Goal: Transaction & Acquisition: Purchase product/service

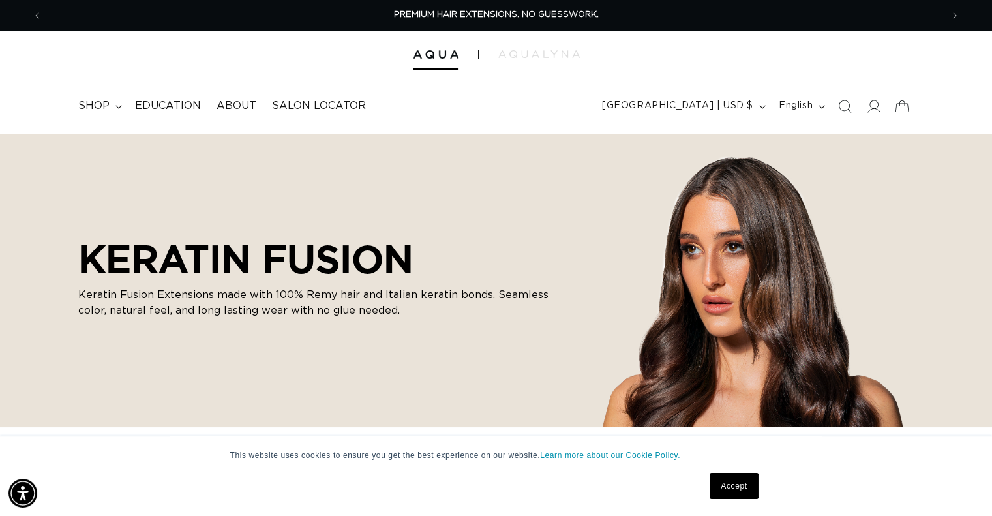
click at [173, 305] on p "Keratin Fusion Extensions made with 100% Remy hair and Italian keratin bonds. S…" at bounding box center [326, 302] width 496 height 31
click at [747, 485] on link "Accept" at bounding box center [734, 486] width 48 height 26
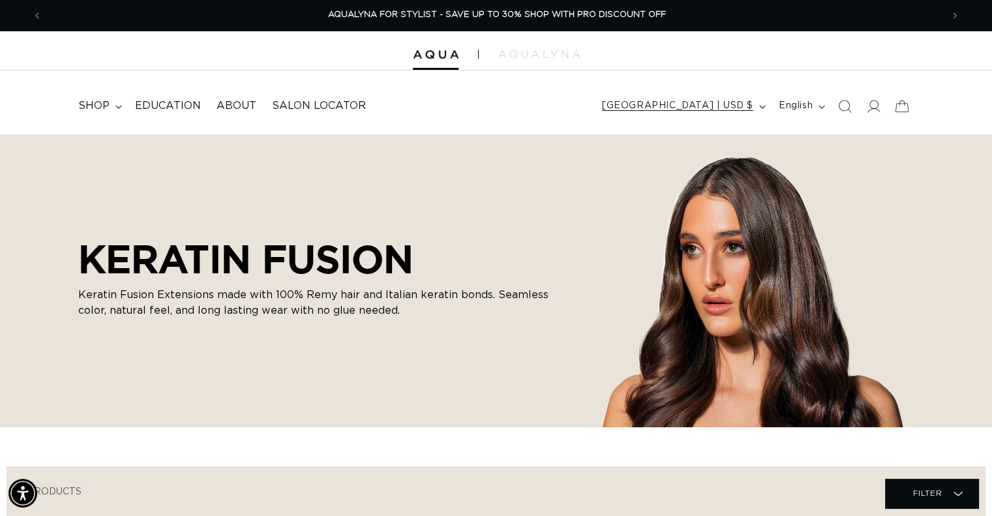
click at [699, 106] on span "[GEOGRAPHIC_DATA] | USD $" at bounding box center [677, 106] width 151 height 14
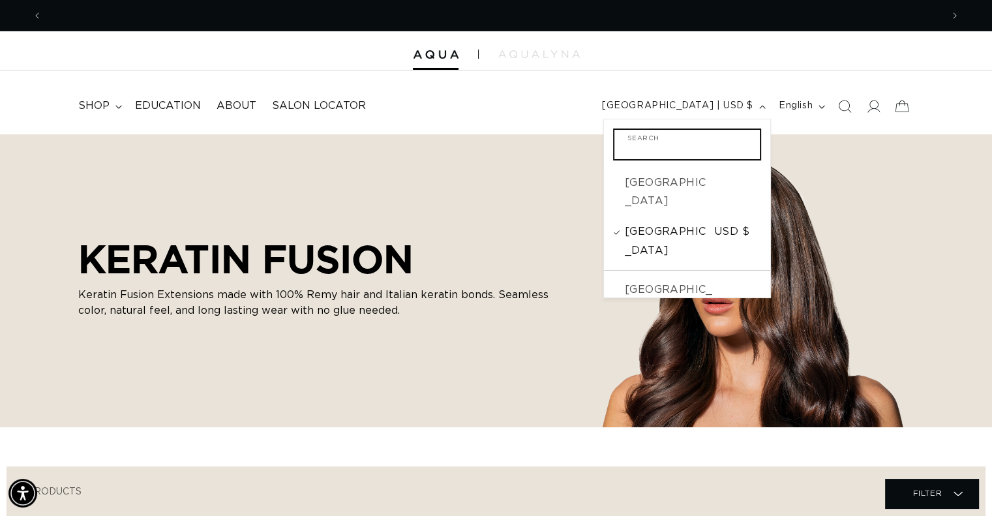
scroll to position [0, 0]
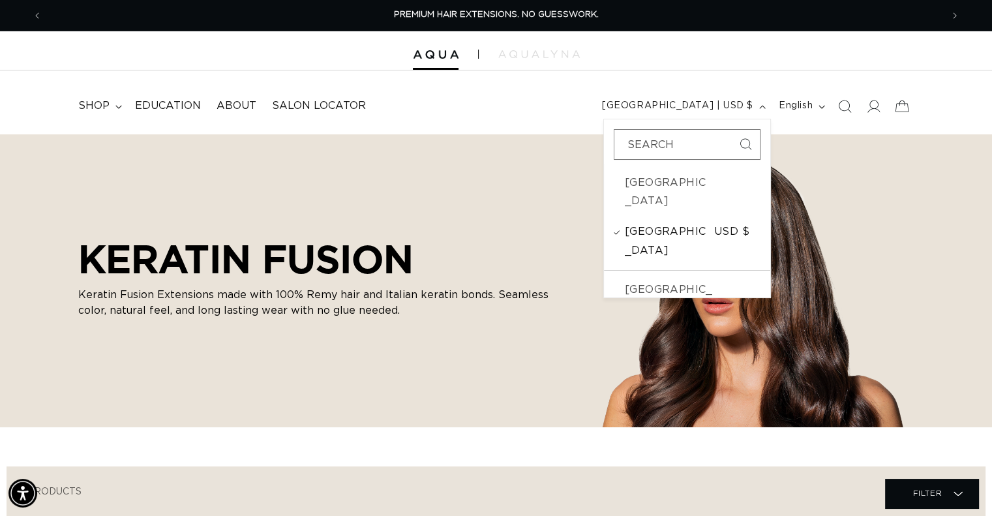
click at [669, 222] on span "[GEOGRAPHIC_DATA]" at bounding box center [668, 241] width 86 height 38
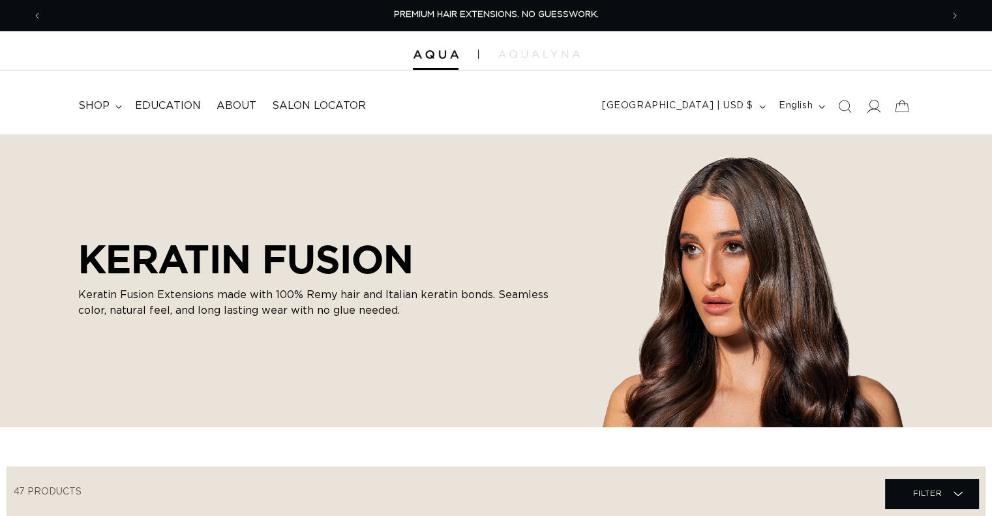
click at [873, 108] on icon at bounding box center [873, 106] width 14 height 14
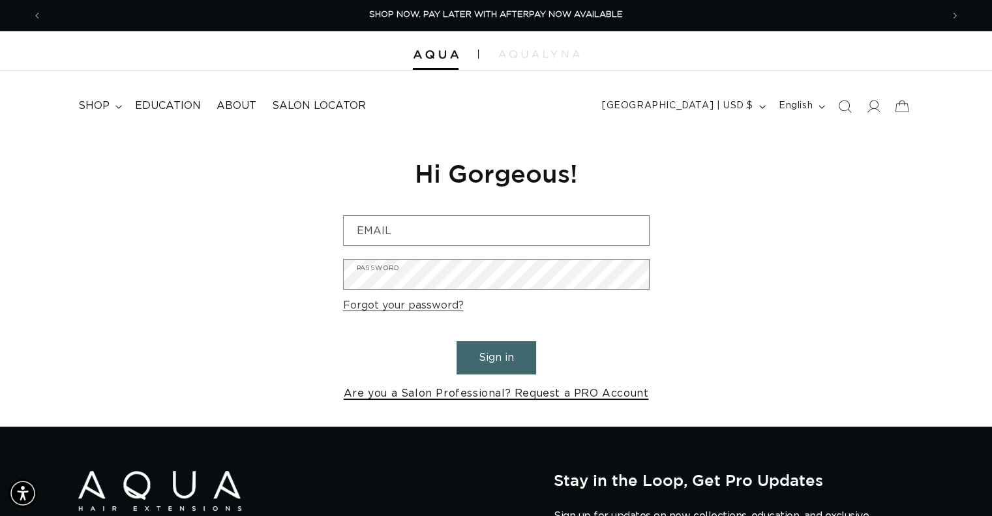
scroll to position [0, 899]
click at [402, 400] on link "Are you a Salon Professional? Request a PRO Account" at bounding box center [496, 393] width 305 height 19
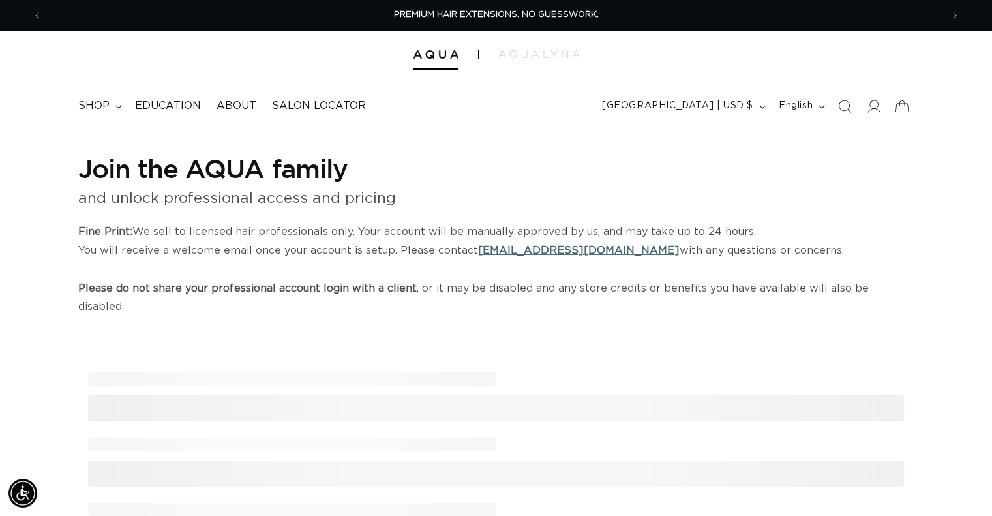
select select "US"
select select "[GEOGRAPHIC_DATA]"
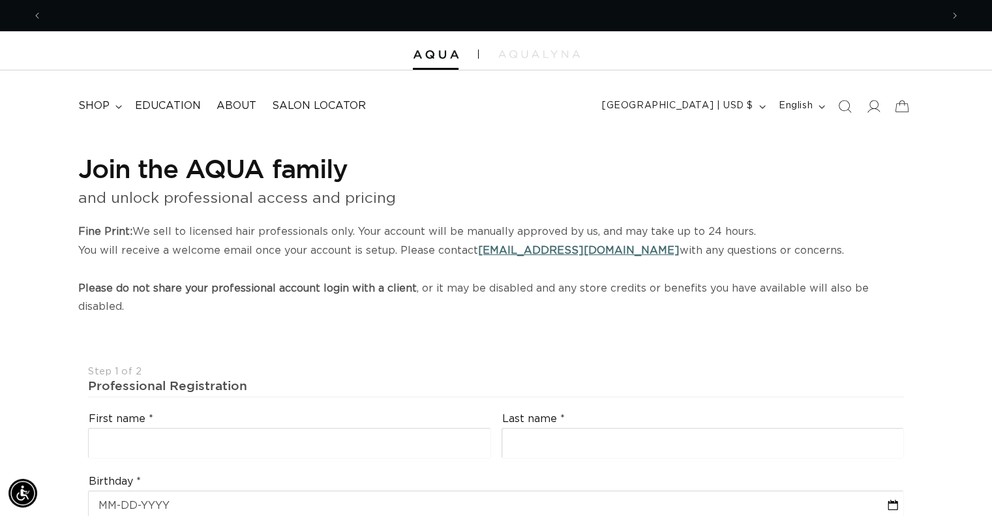
scroll to position [0, 899]
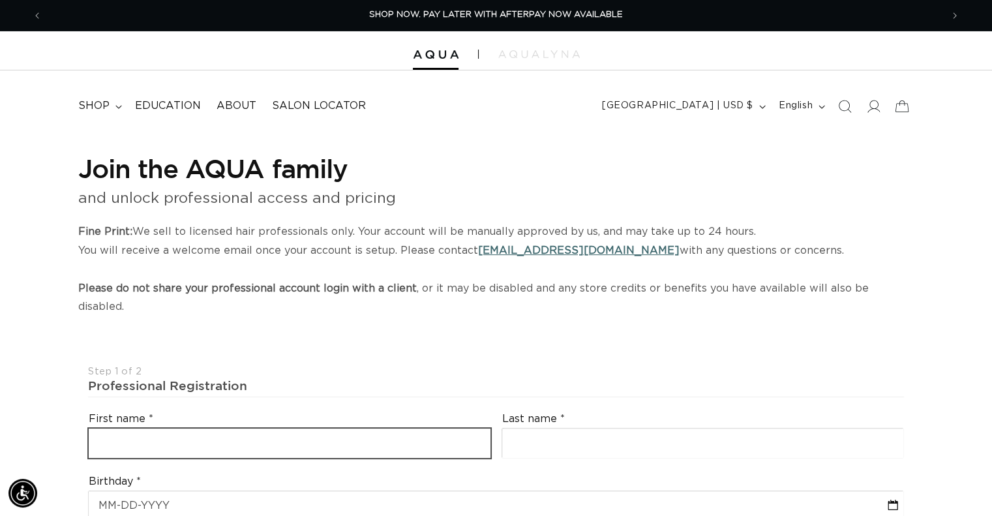
click at [364, 429] on input "text" at bounding box center [290, 443] width 402 height 29
type input "Karen"
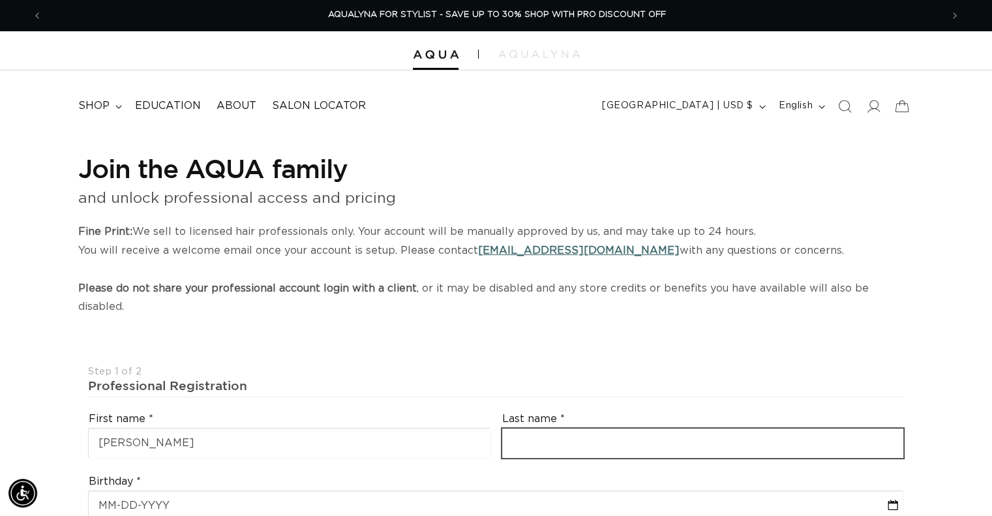
type input "Kile"
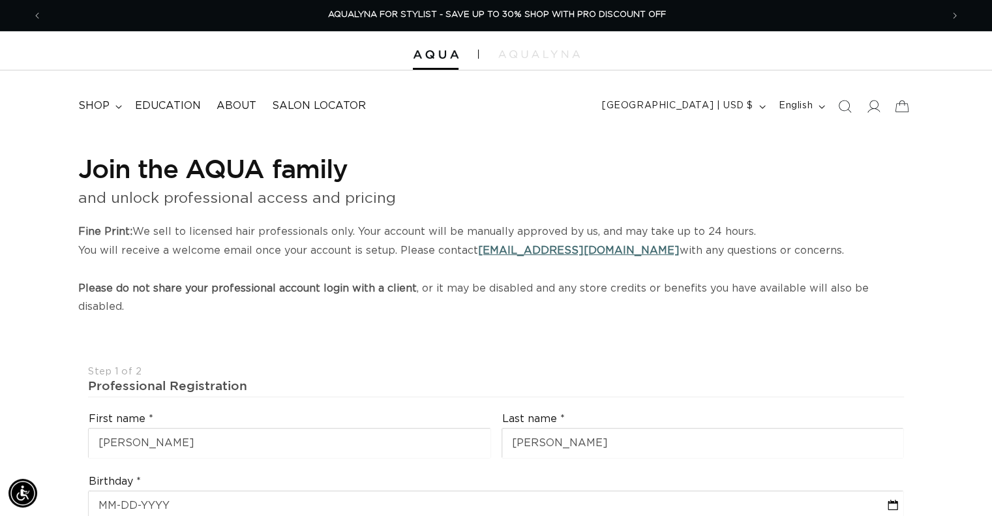
type input "kkile@iamtouchpoint.com"
type input "+19893629397"
select select "Michigan"
type input "48763"
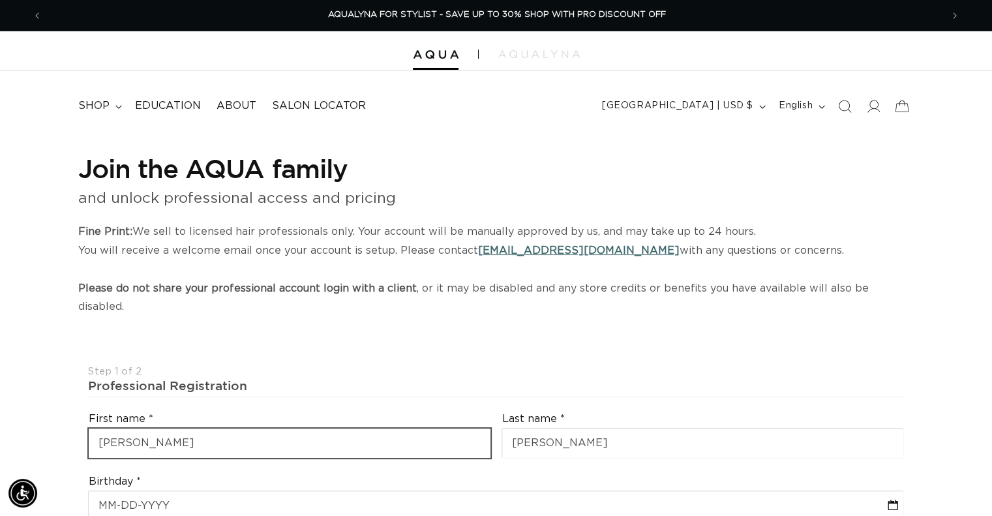
type input "+1 989 362 9397"
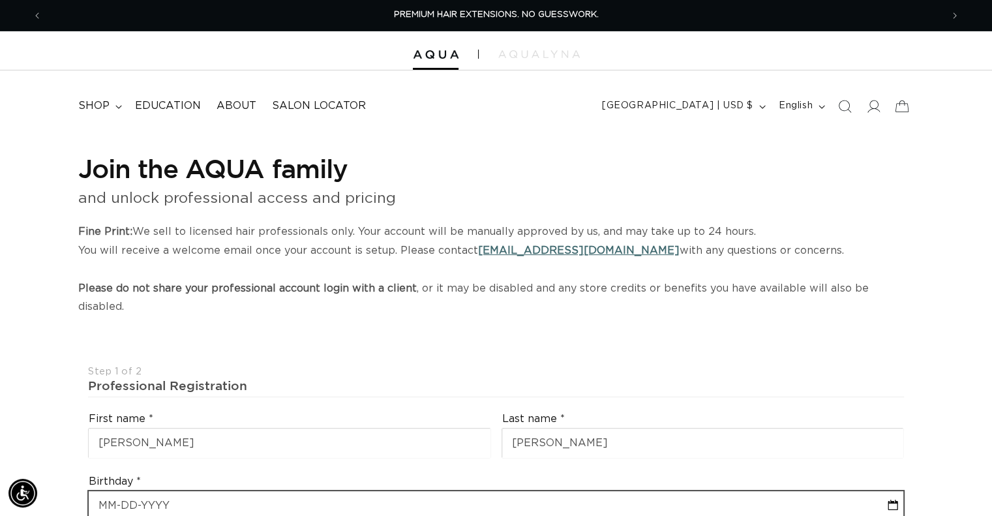
click at [154, 491] on input "text" at bounding box center [496, 505] width 815 height 29
select select "9"
select select "2025"
type input "0"
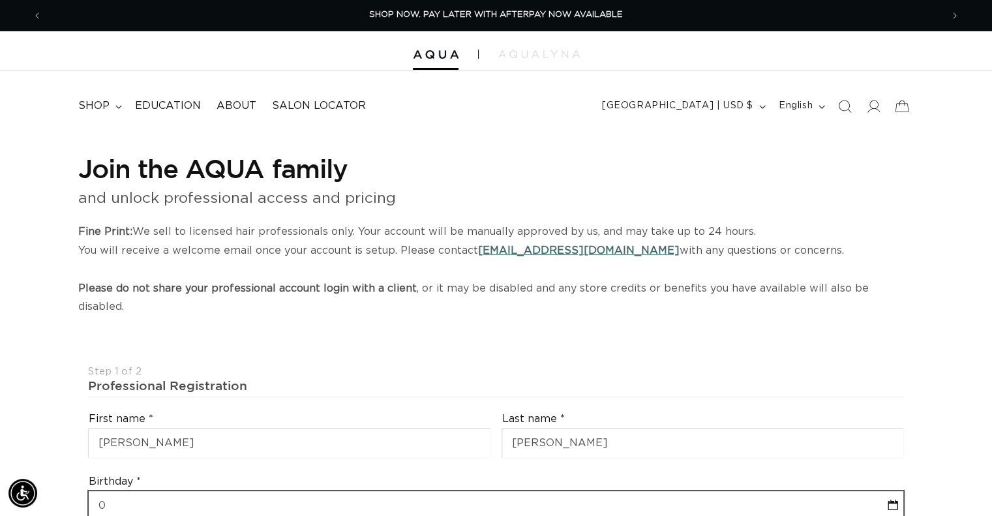
select select "9"
select select "2025"
type input "09"
select select "9"
select select "2025"
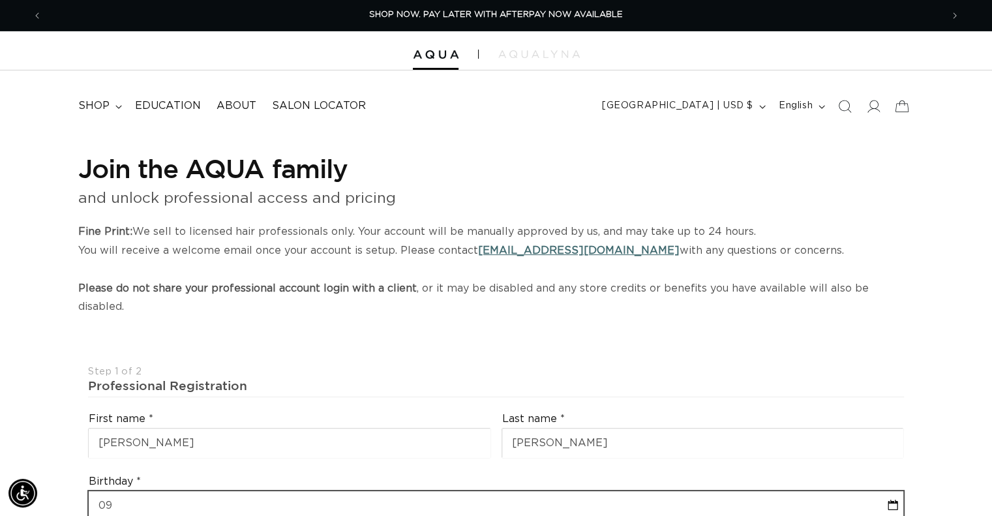
type input "09-2"
select select "9"
select select "2025"
type input "09-28"
select select "9"
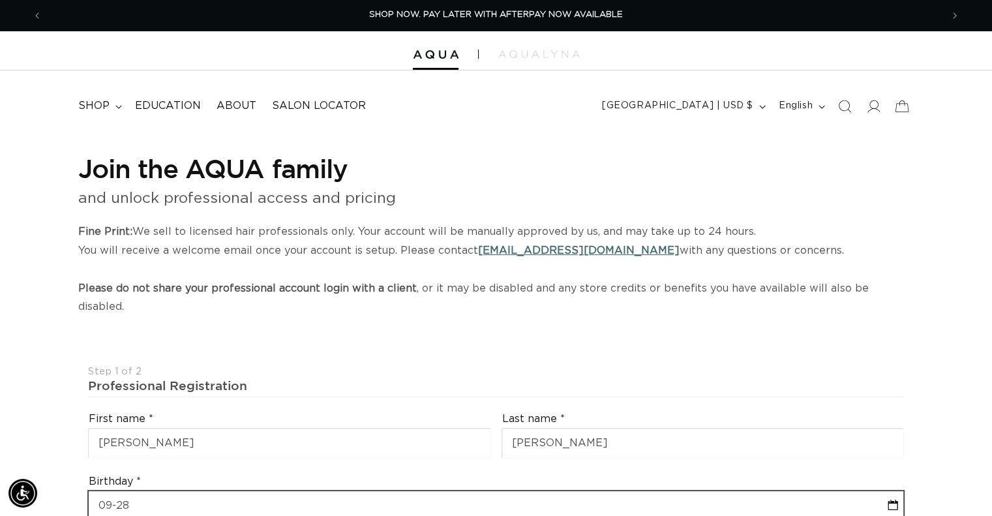
select select "2025"
type input "09-28-1"
select select "9"
select select "2025"
type input "09-28-19"
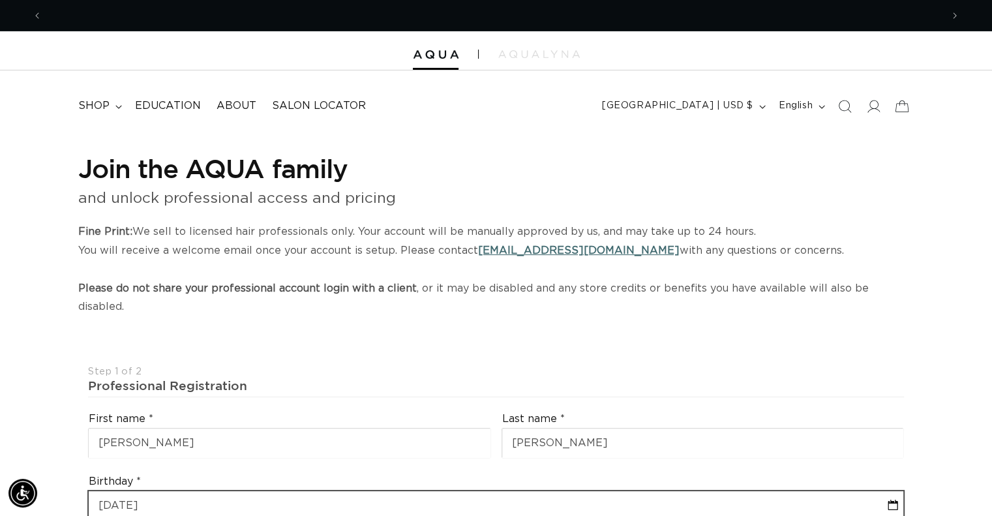
select select "9"
select select "2025"
type input "09-28-197"
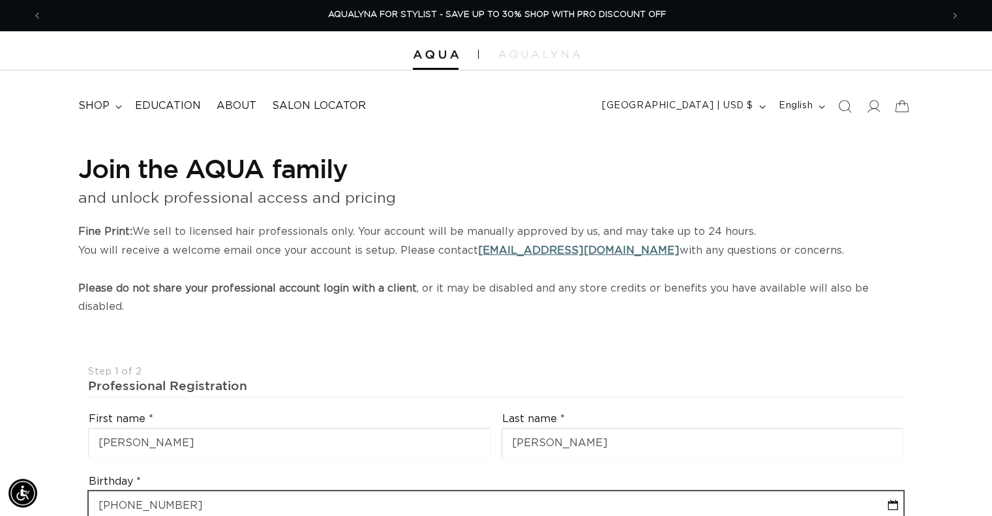
select select "9"
select select "2025"
type input "09-28-1971"
select select "8"
select select "1971"
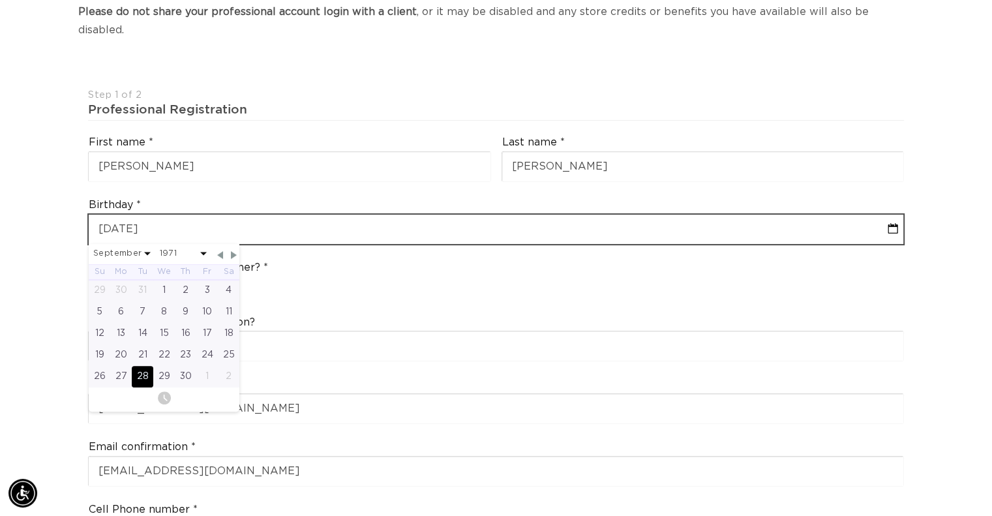
scroll to position [278, 0]
type input "09-28-1971"
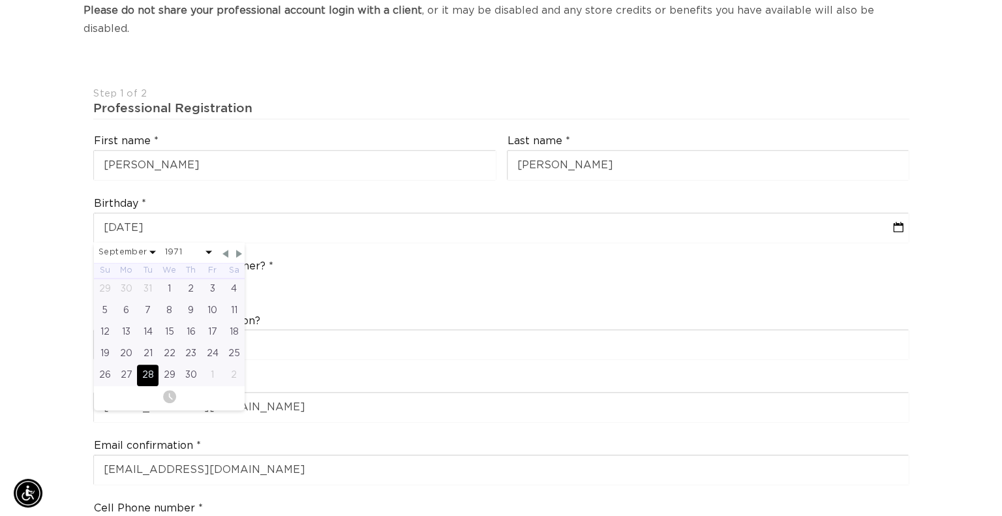
scroll to position [0, 909]
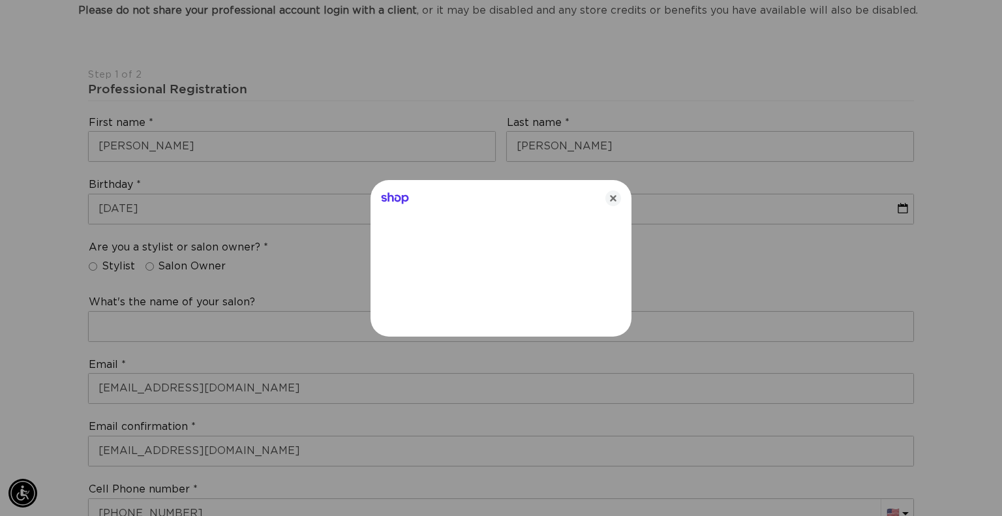
click at [991, 508] on div at bounding box center [501, 258] width 1002 height 516
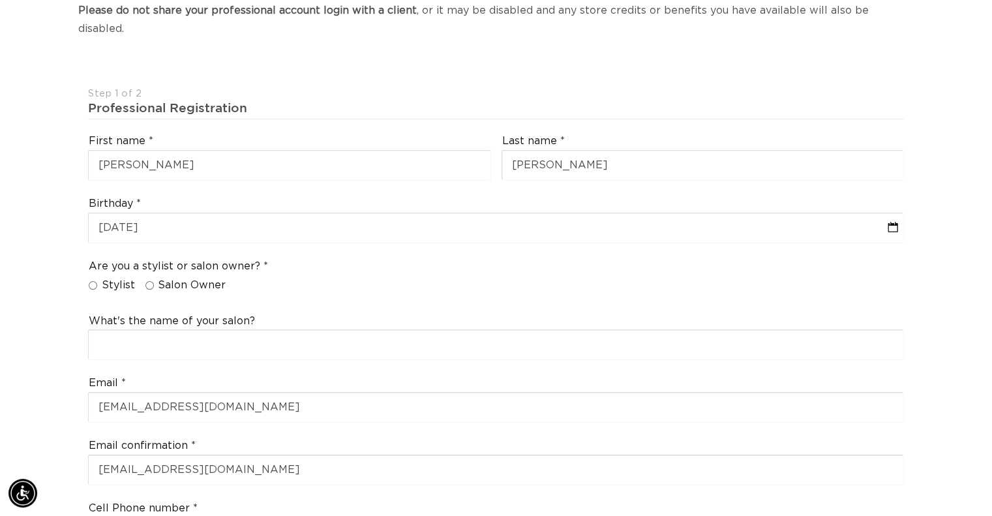
scroll to position [0, 1798]
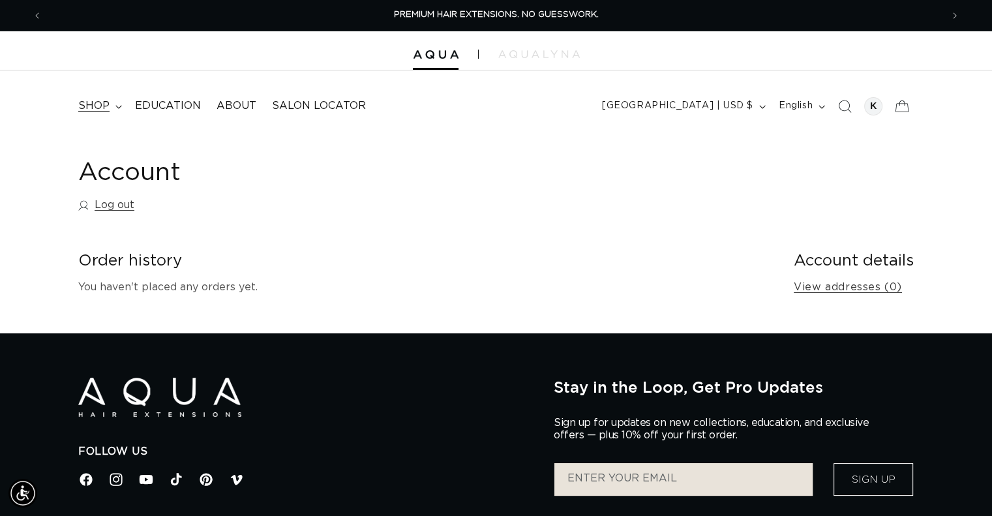
click at [96, 105] on span "shop" at bounding box center [93, 106] width 31 height 14
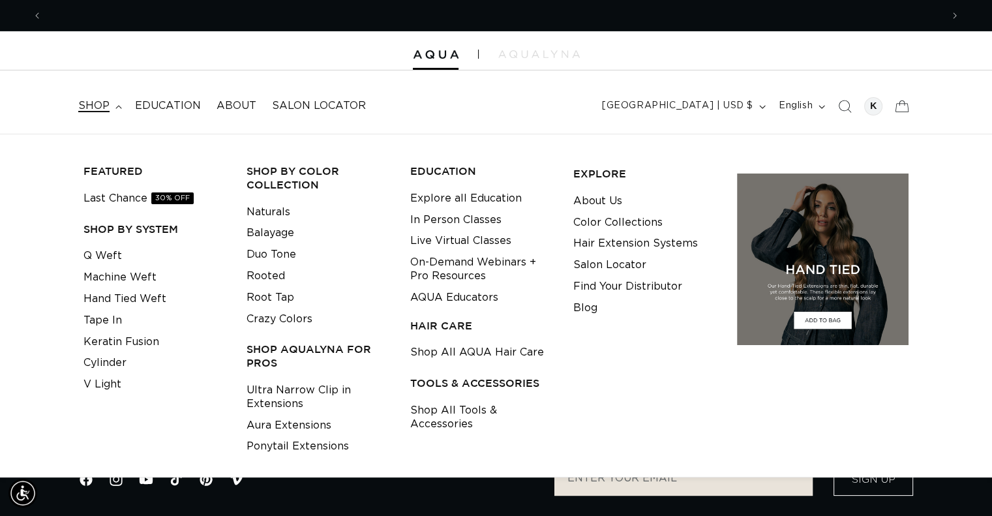
scroll to position [0, 899]
click at [110, 342] on link "Keratin Fusion" at bounding box center [121, 342] width 76 height 22
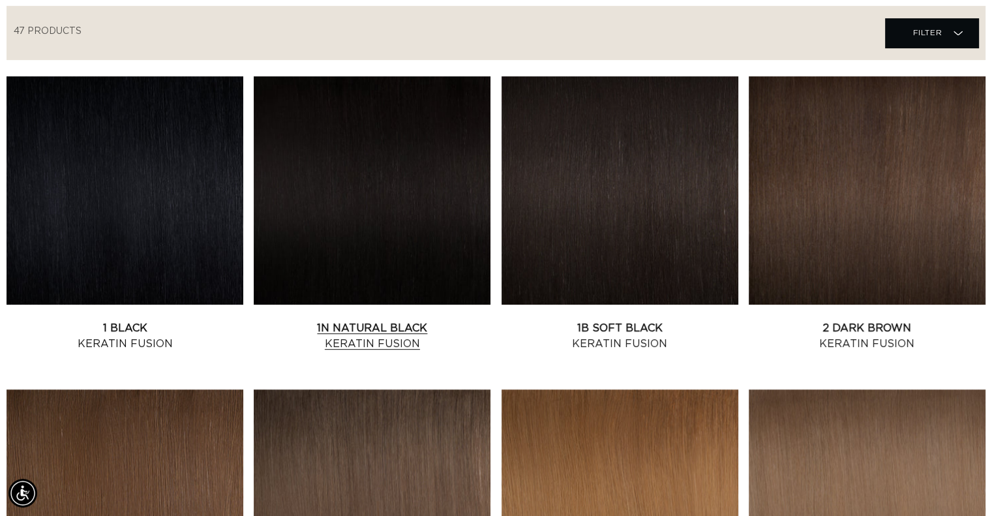
scroll to position [0, 1798]
click at [385, 320] on link "1N Natural Black Keratin Fusion" at bounding box center [372, 335] width 237 height 31
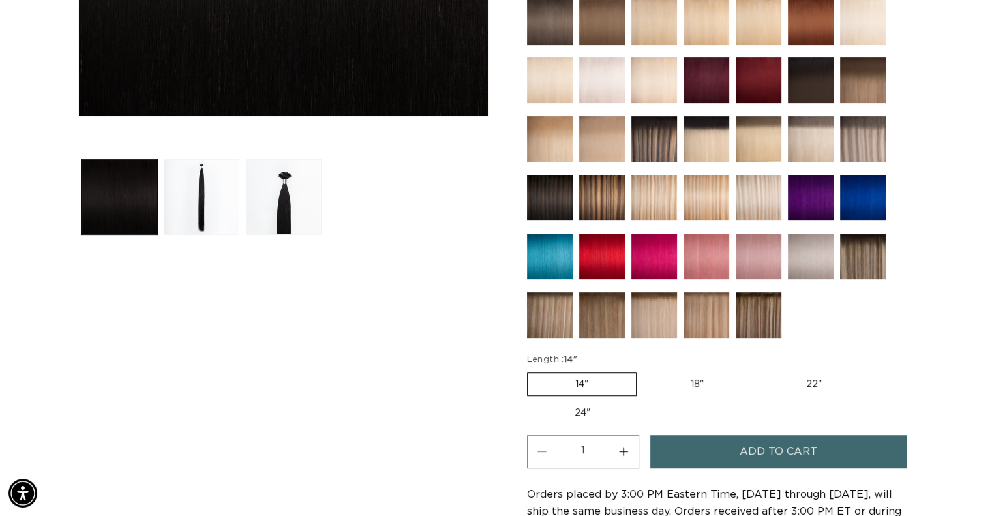
scroll to position [0, 899]
click at [810, 378] on label "22" Variant sold out or unavailable" at bounding box center [814, 384] width 111 height 22
click at [759, 370] on input "22" Variant sold out or unavailable" at bounding box center [758, 370] width 1 height 1
radio input "true"
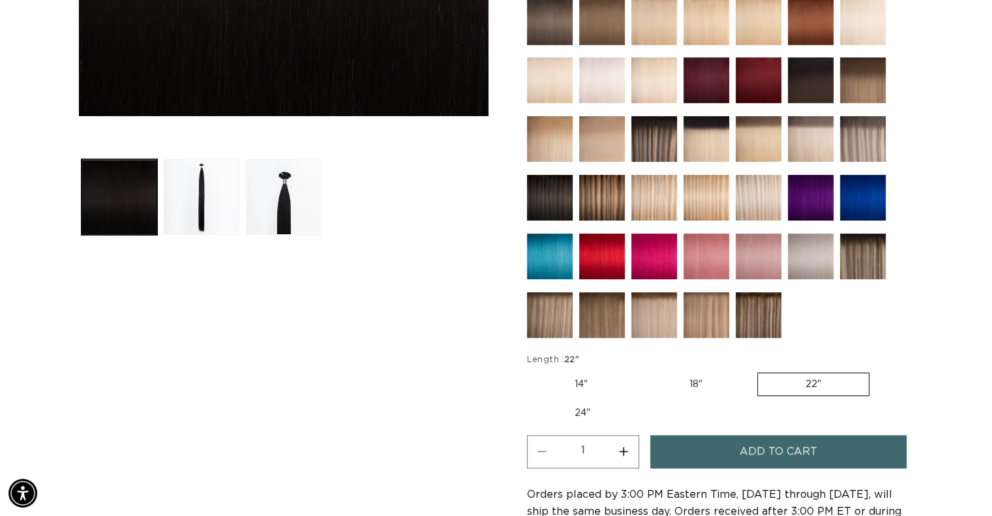
click at [621, 443] on button "Increase quantity for 1N Natural Black - Keratin Fusion" at bounding box center [623, 451] width 29 height 33
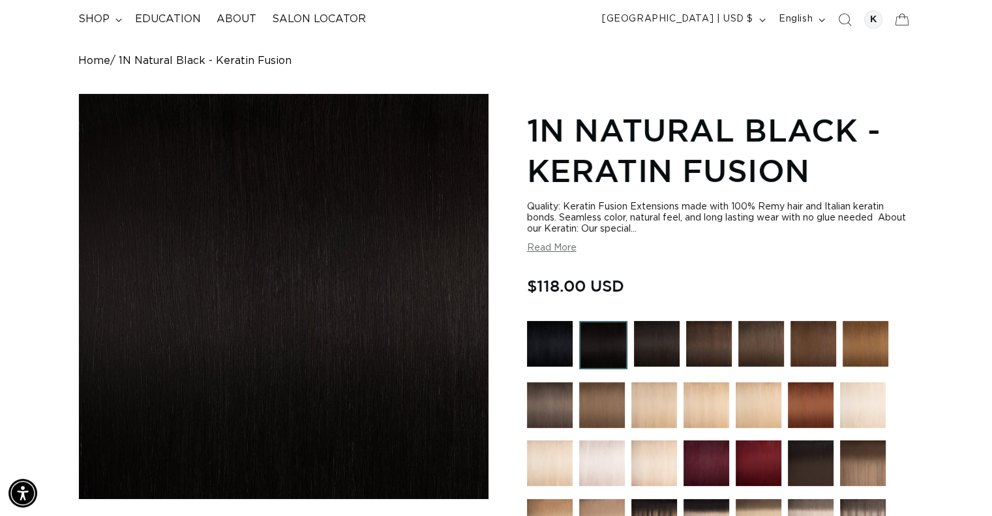
scroll to position [0, 899]
click at [555, 248] on button "Read More" at bounding box center [552, 248] width 50 height 11
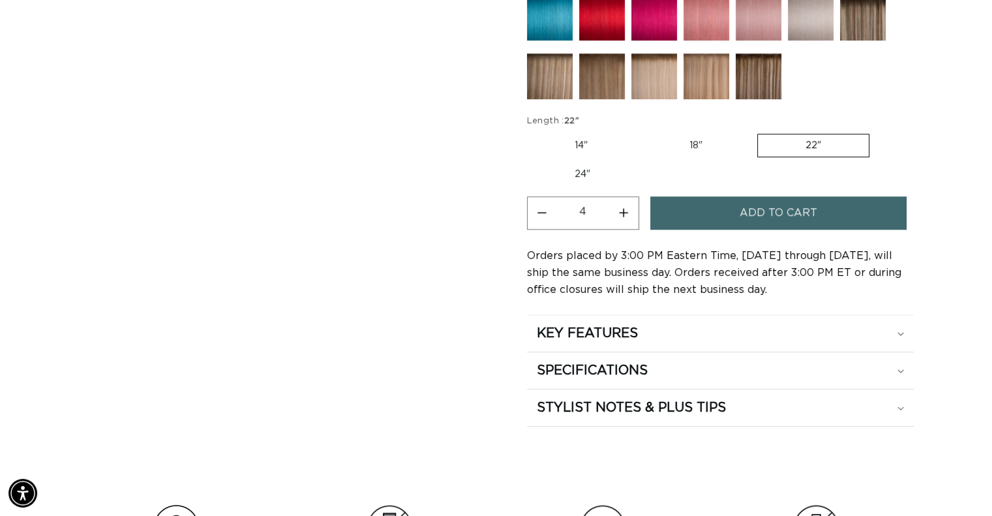
scroll to position [956, 0]
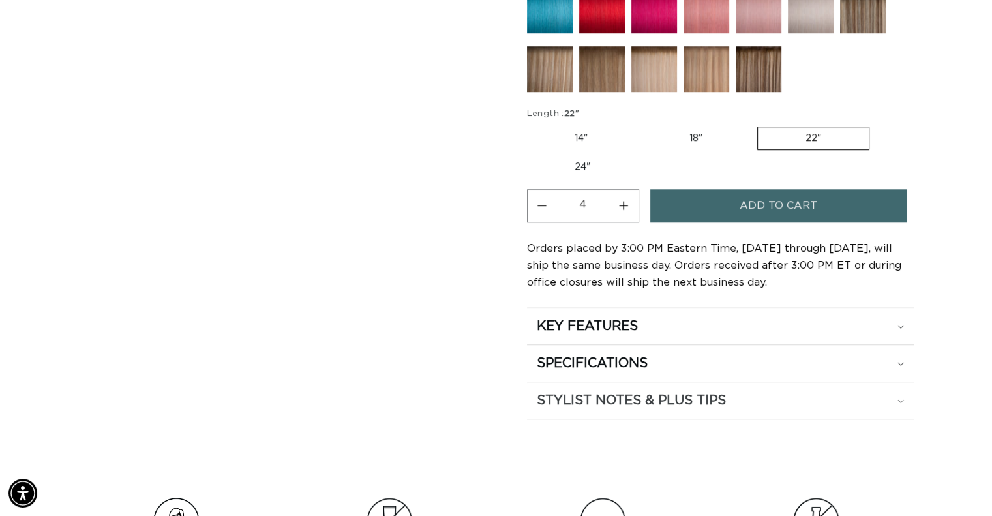
click at [900, 392] on div "STYLIST NOTES & PLUS TIPS" at bounding box center [720, 400] width 367 height 17
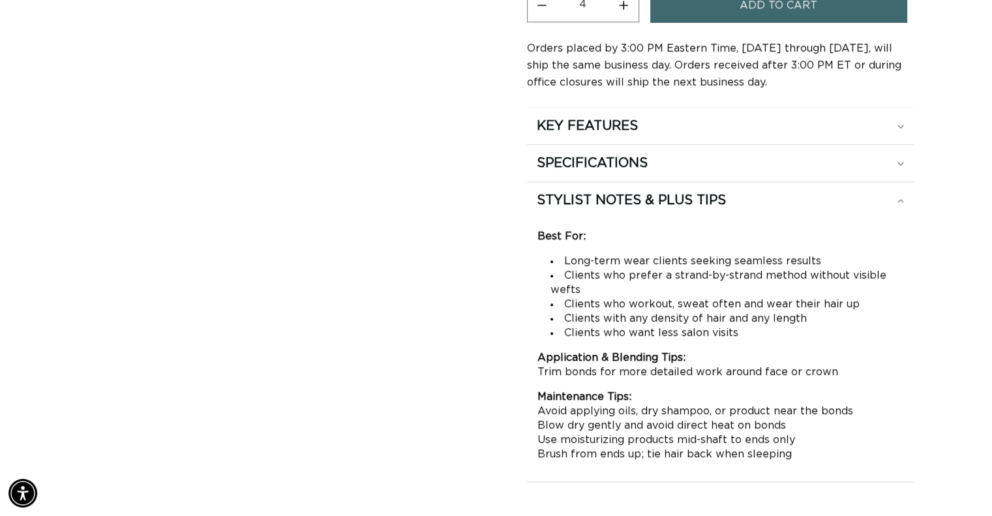
scroll to position [1148, 0]
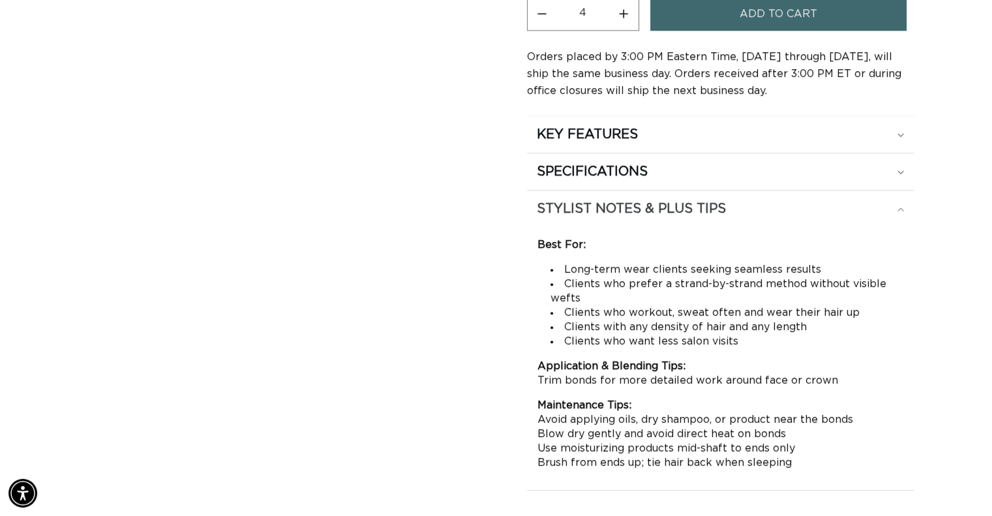
click at [899, 200] on div "STYLIST NOTES & PLUS TIPS" at bounding box center [720, 208] width 367 height 17
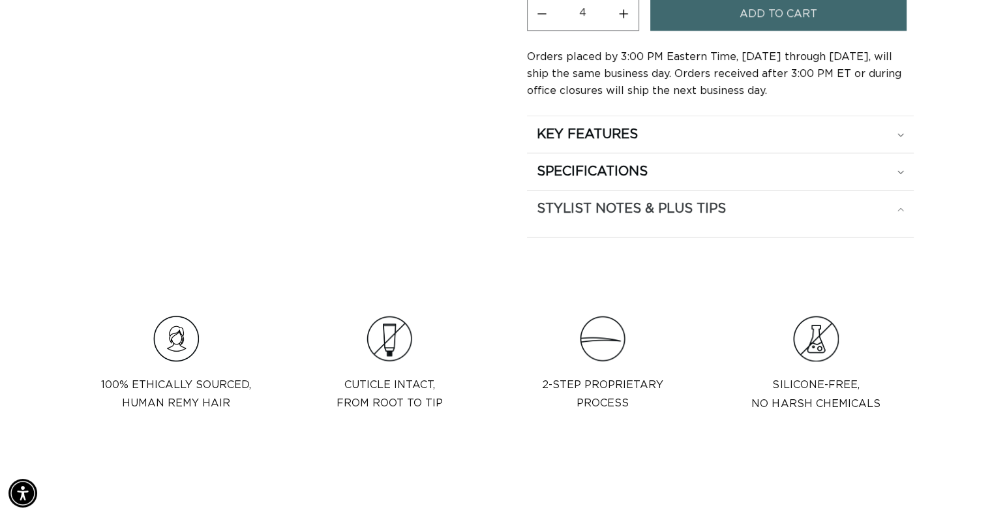
scroll to position [0, 0]
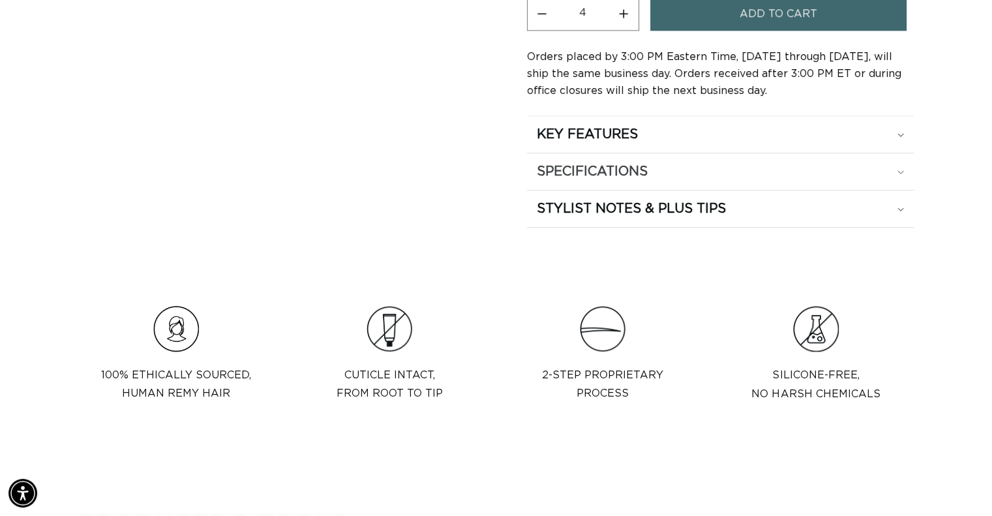
click at [901, 170] on icon at bounding box center [900, 171] width 6 height 3
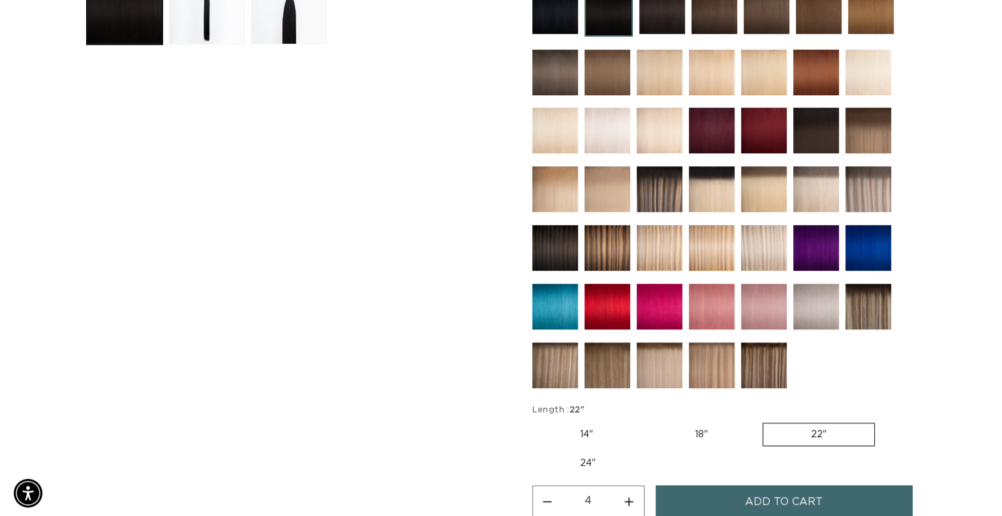
scroll to position [0, 899]
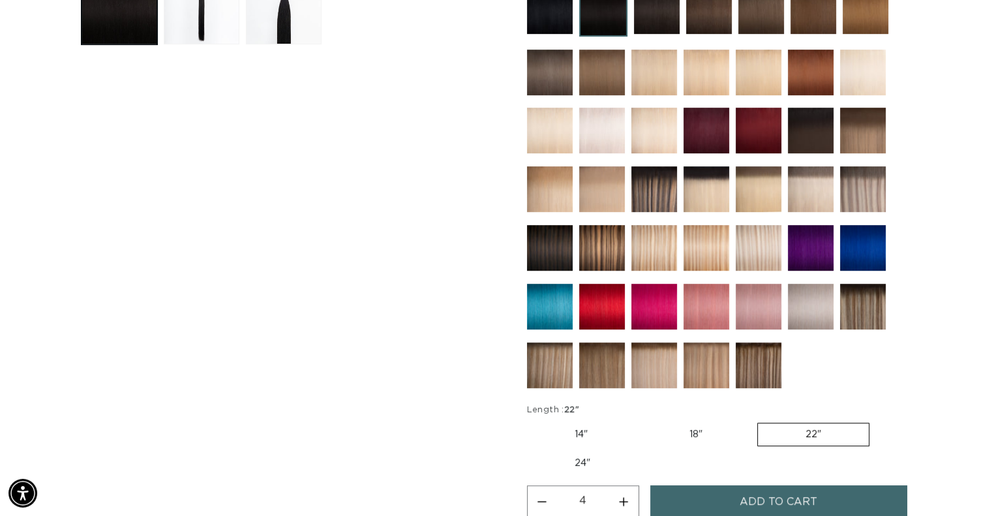
click at [621, 495] on button "Increase quantity for 1N Natural Black - Keratin Fusion" at bounding box center [623, 501] width 29 height 33
type input "6"
click at [693, 494] on button "Add to cart" at bounding box center [778, 501] width 257 height 33
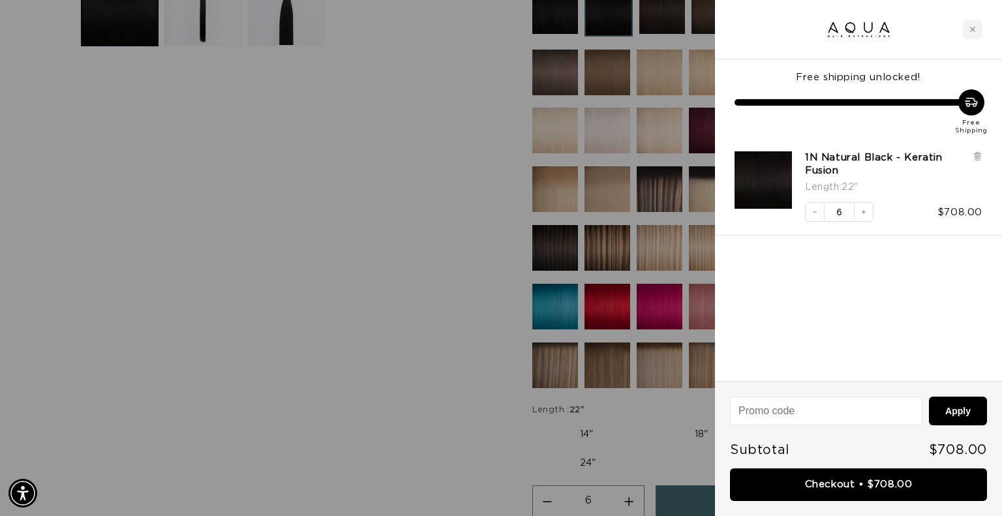
scroll to position [0, 909]
click at [816, 218] on button "Decrease quantity" at bounding box center [815, 212] width 20 height 20
